Goal: Find contact information: Find contact information

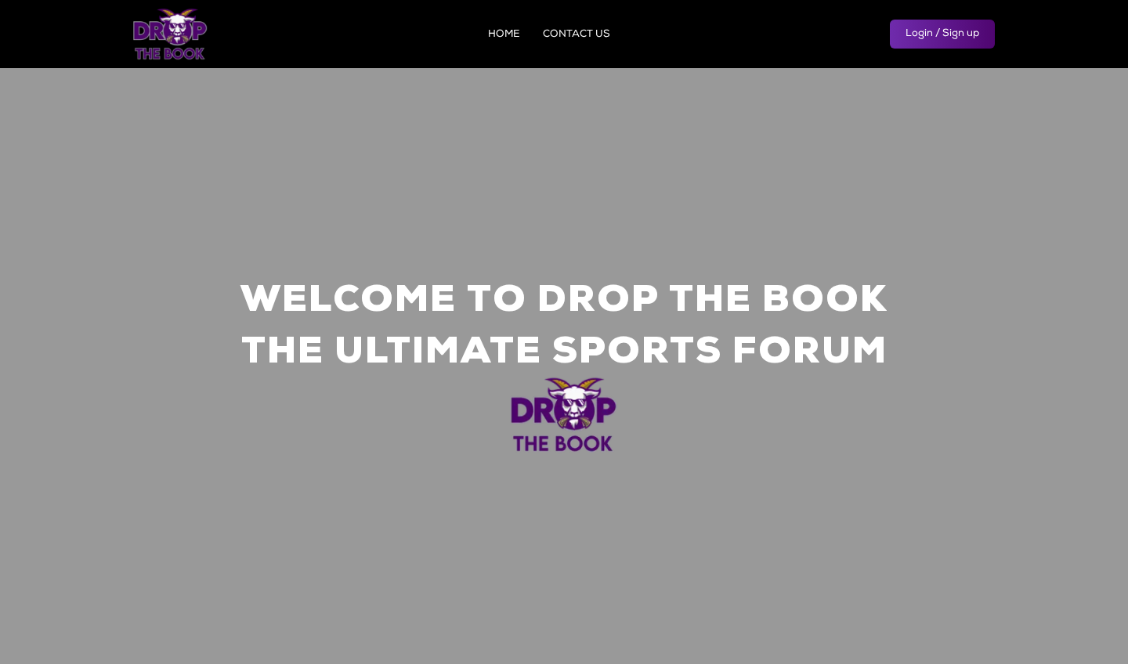
click at [574, 31] on link "CONTACT US" at bounding box center [576, 35] width 67 height 10
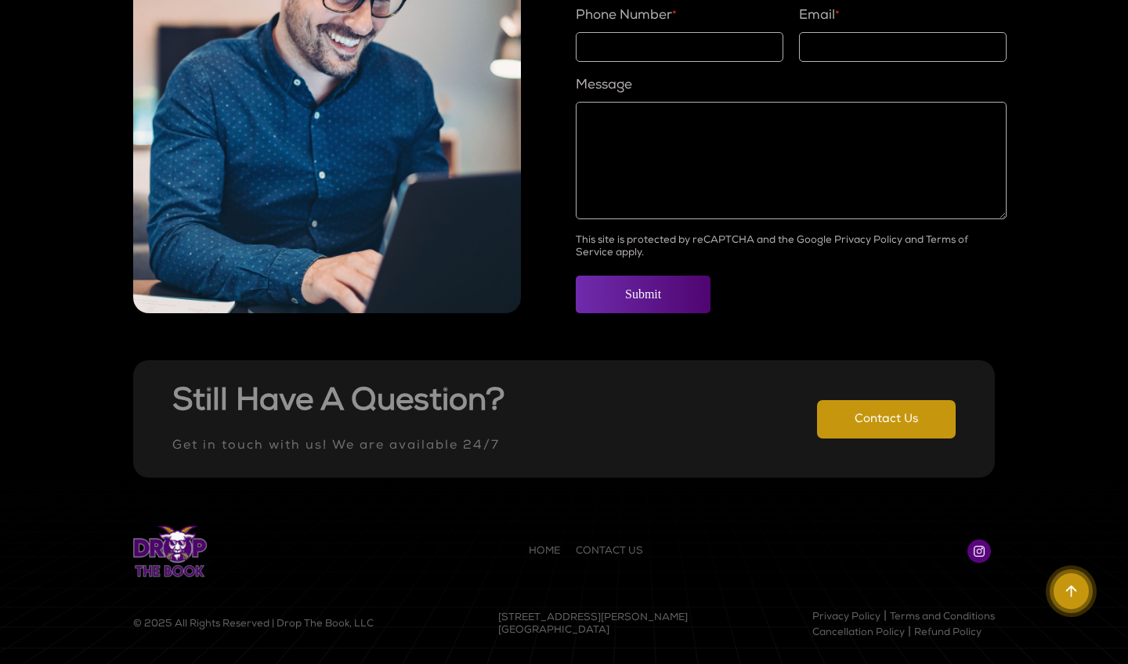
scroll to position [1242, 0]
click at [570, 620] on p "[STREET_ADDRESS][PERSON_NAME]" at bounding box center [593, 618] width 190 height 13
copy div "[STREET_ADDRESS][PERSON_NAME]"
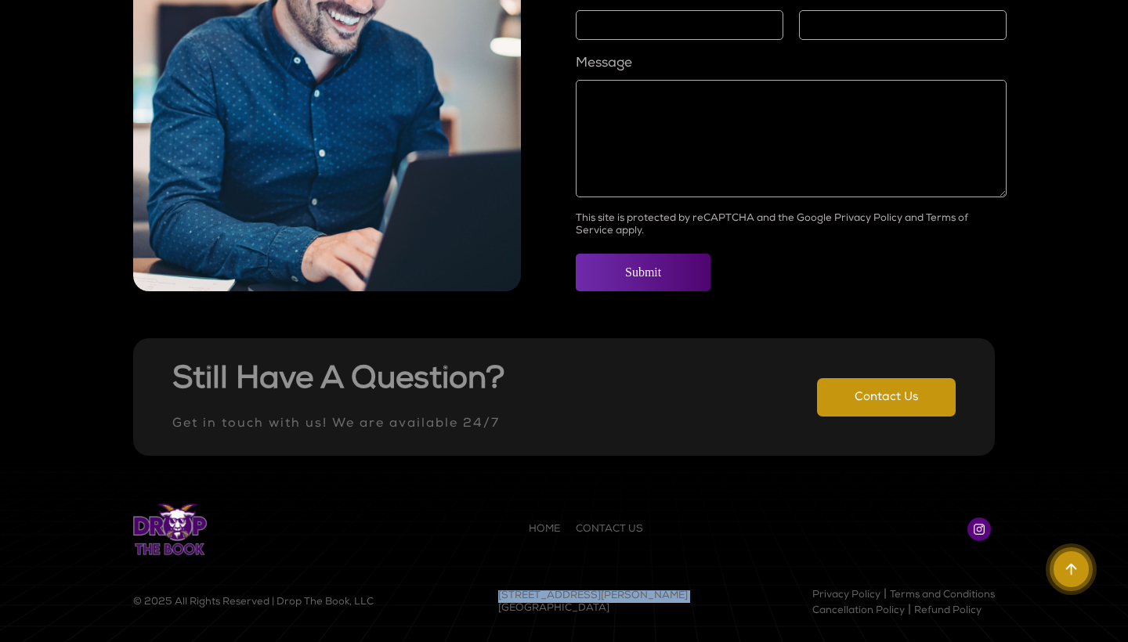
scroll to position [1220, 0]
click at [690, 554] on div "HOME CONTACT US" at bounding box center [564, 529] width 862 height 52
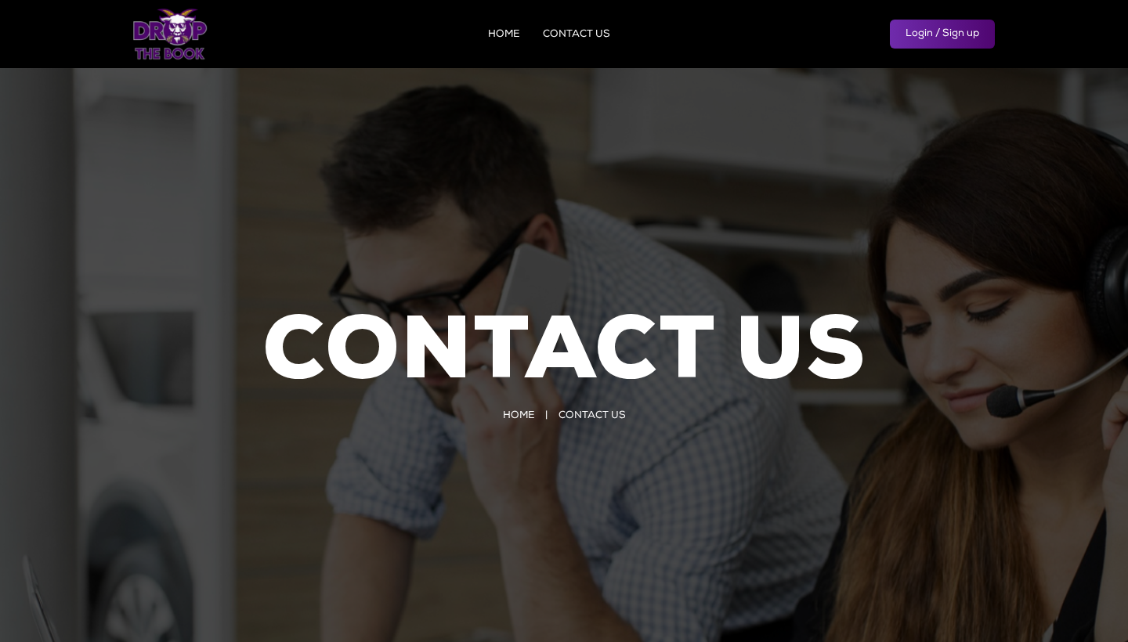
scroll to position [0, 0]
click at [504, 30] on link "HOME" at bounding box center [503, 35] width 31 height 10
